Goal: Information Seeking & Learning: Learn about a topic

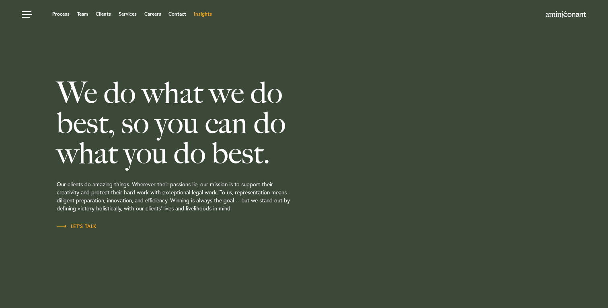
click at [200, 14] on link "Insights" at bounding box center [203, 14] width 18 height 5
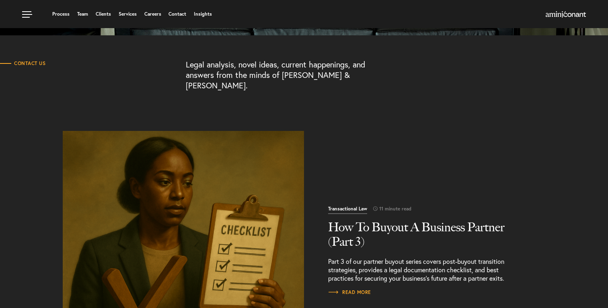
scroll to position [103, 0]
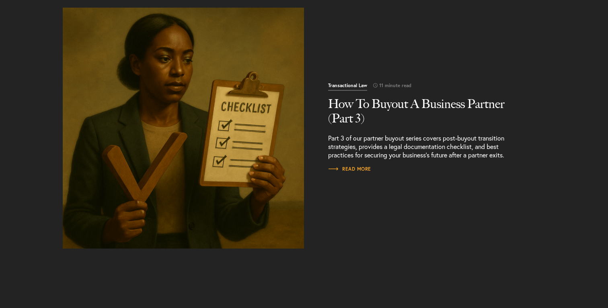
scroll to position [238, 0]
